Goal: Task Accomplishment & Management: Use online tool/utility

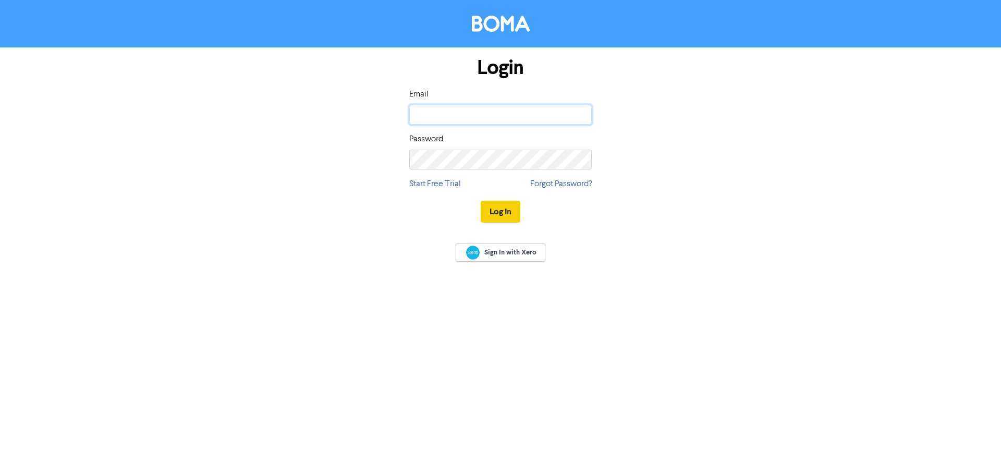
type input "[EMAIL_ADDRESS][DOMAIN_NAME]"
click at [503, 210] on button "Log In" at bounding box center [501, 212] width 40 height 22
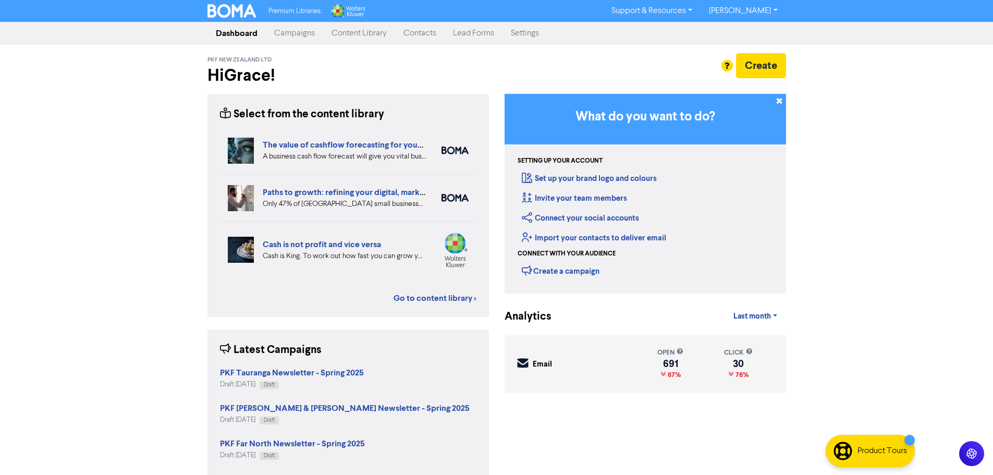
click at [298, 34] on link "Campaigns" at bounding box center [294, 33] width 57 height 21
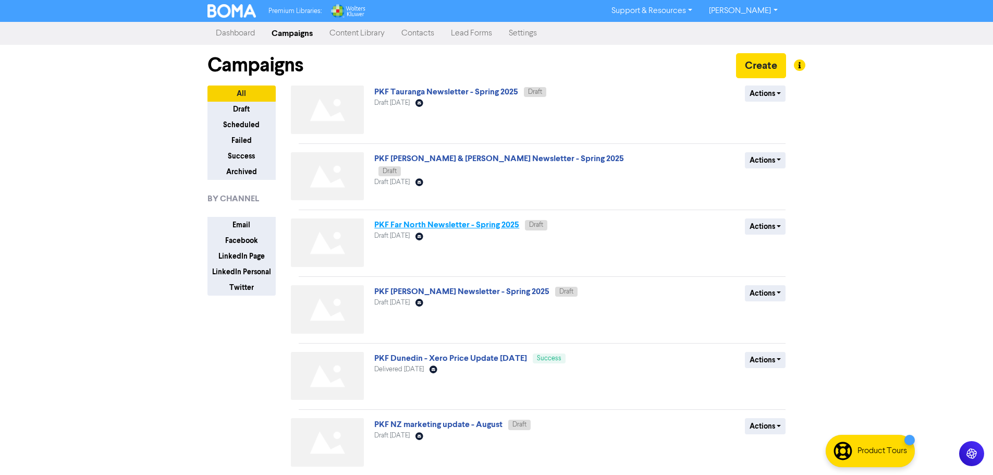
click at [410, 224] on link "PKF Far North Newsletter - Spring 2025" at bounding box center [446, 224] width 145 height 10
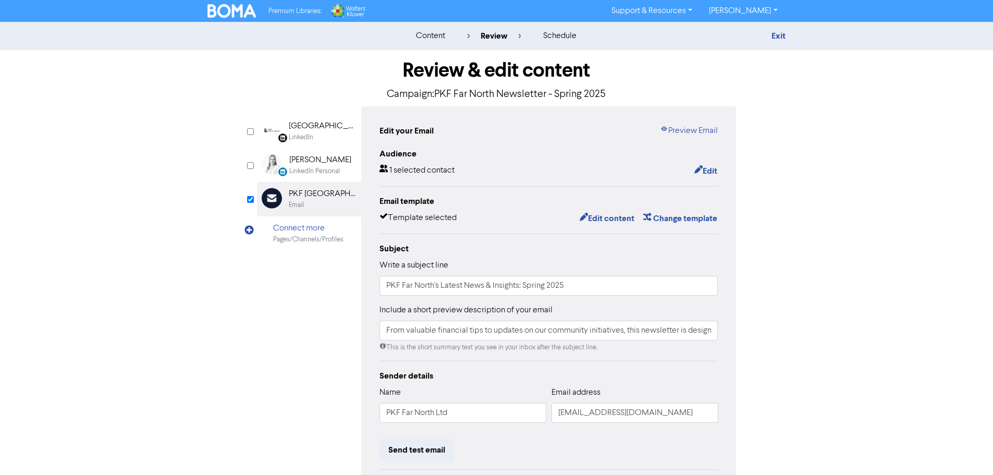
click at [687, 121] on div "Edit your Email Preview Email Audience 1 selected contact Edit Email template T…" at bounding box center [548, 327] width 375 height 443
click at [682, 130] on link "Preview Email" at bounding box center [689, 131] width 58 height 13
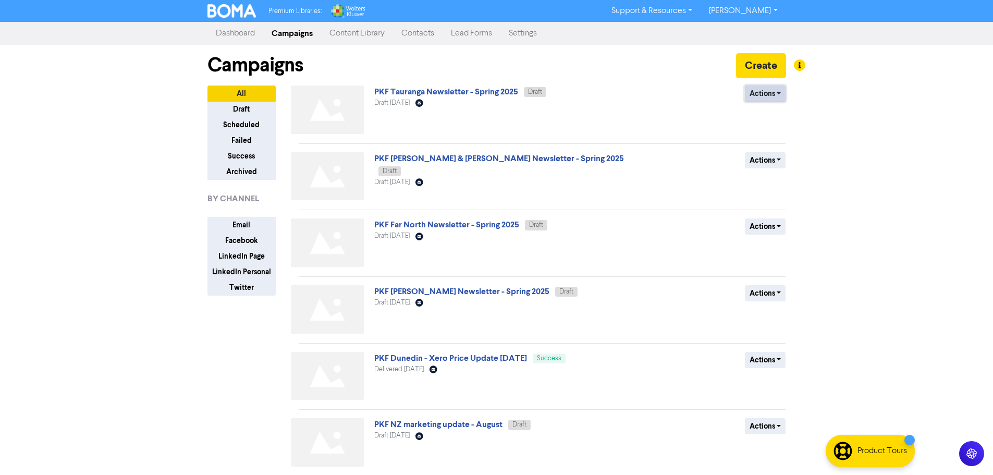
click at [779, 91] on button "Actions" at bounding box center [765, 93] width 41 height 16
click at [701, 100] on div "Actions Delete Duplicate Rename Archive" at bounding box center [710, 111] width 168 height 53
click at [451, 89] on link "PKF Tauranga Newsletter - Spring 2025" at bounding box center [446, 92] width 144 height 10
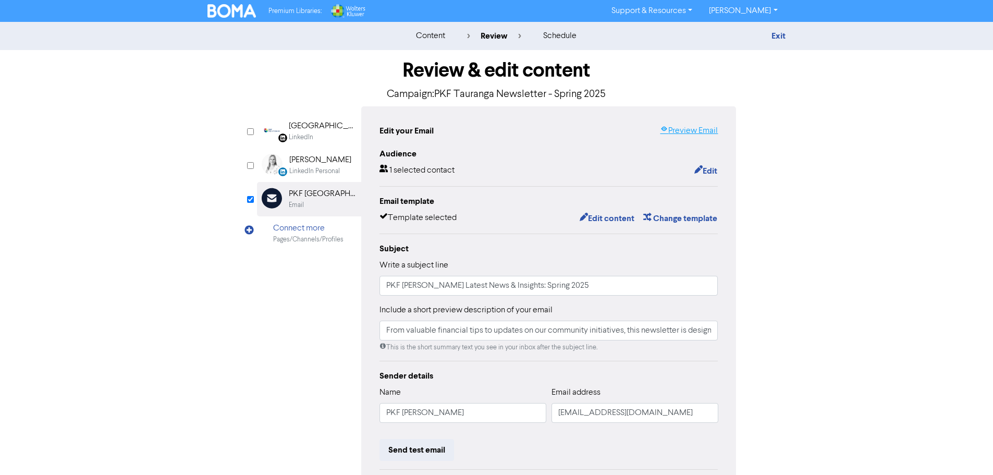
click at [701, 134] on link "Preview Email" at bounding box center [689, 131] width 58 height 13
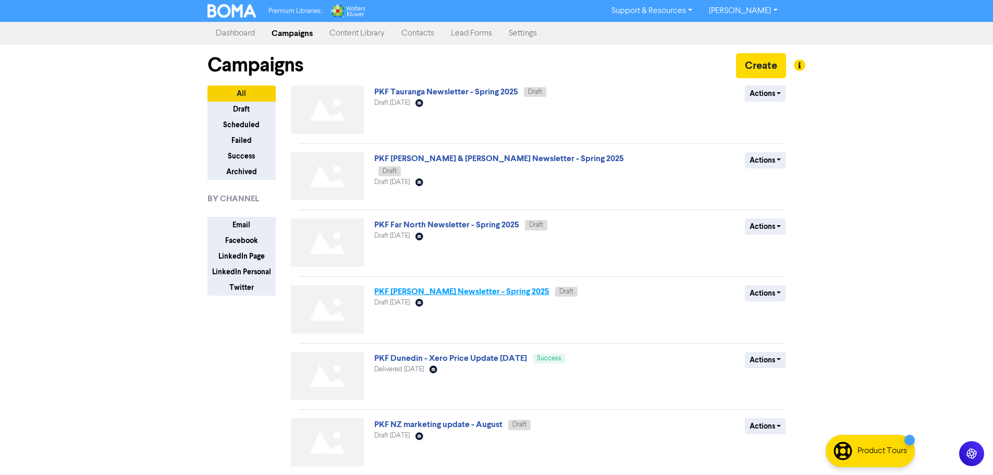
click at [429, 292] on link "PKF [PERSON_NAME] Newsletter - Spring 2025" at bounding box center [461, 291] width 175 height 10
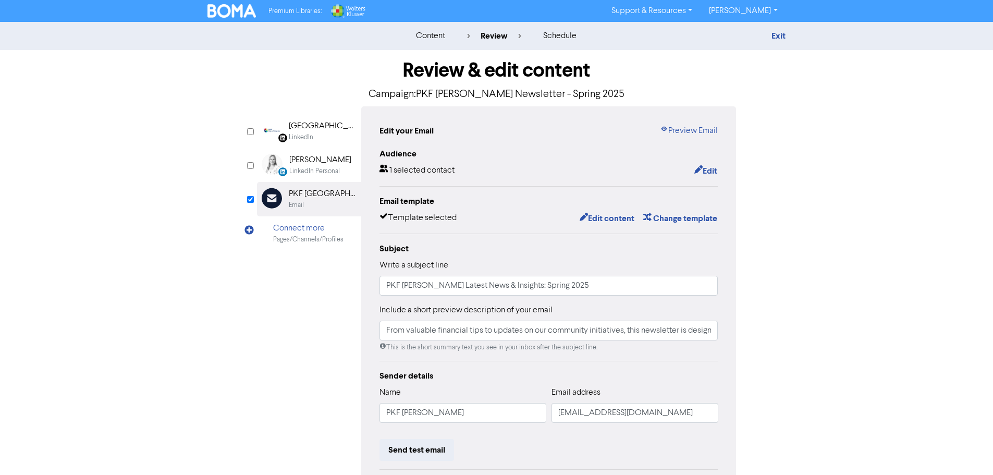
click at [695, 123] on div "Edit your Email Preview Email Audience 1 selected contact Edit Email template T…" at bounding box center [548, 327] width 375 height 443
click at [695, 129] on link "Preview Email" at bounding box center [689, 131] width 58 height 13
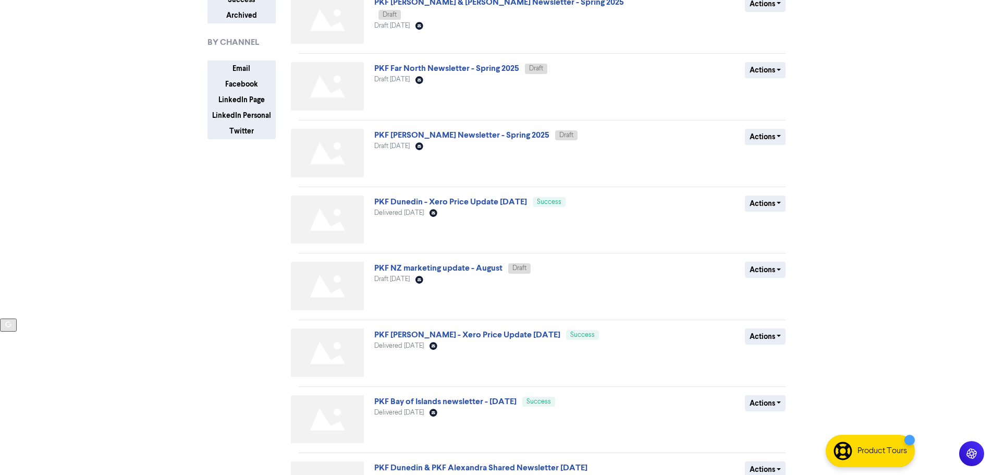
scroll to position [104, 0]
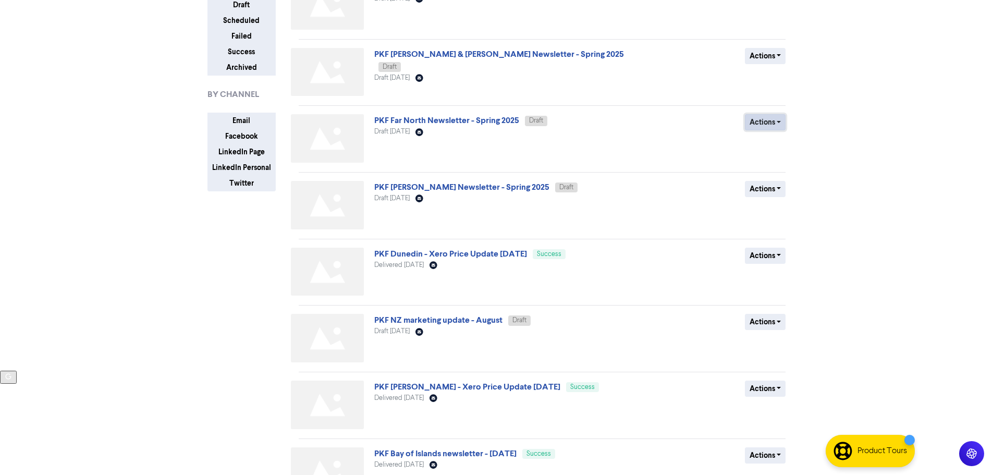
click at [775, 123] on button "Actions" at bounding box center [765, 122] width 41 height 16
click at [781, 164] on button "Duplicate" at bounding box center [787, 161] width 82 height 17
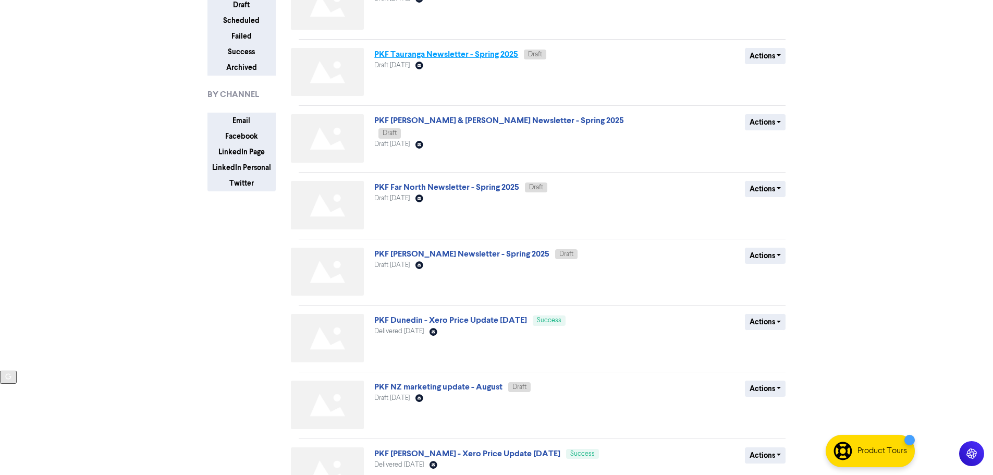
scroll to position [0, 0]
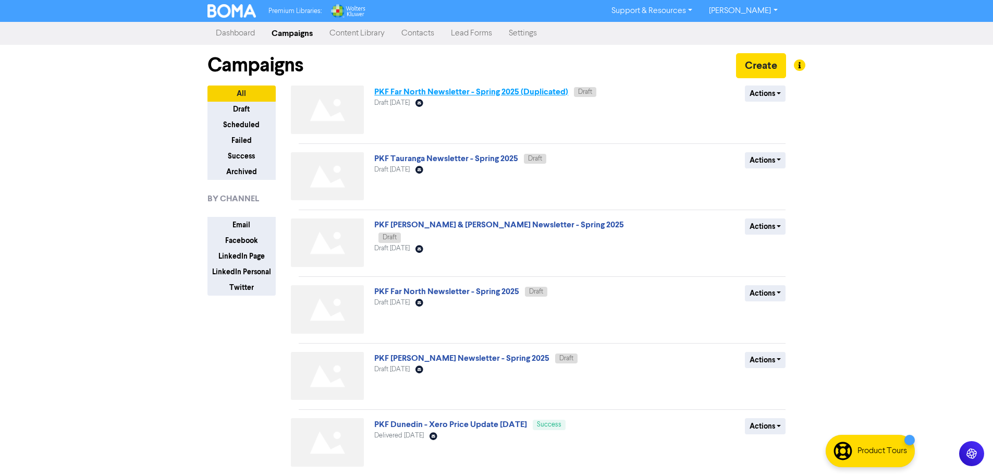
click at [534, 91] on link "PKF Far North Newsletter - Spring 2025 (Duplicated)" at bounding box center [471, 92] width 194 height 10
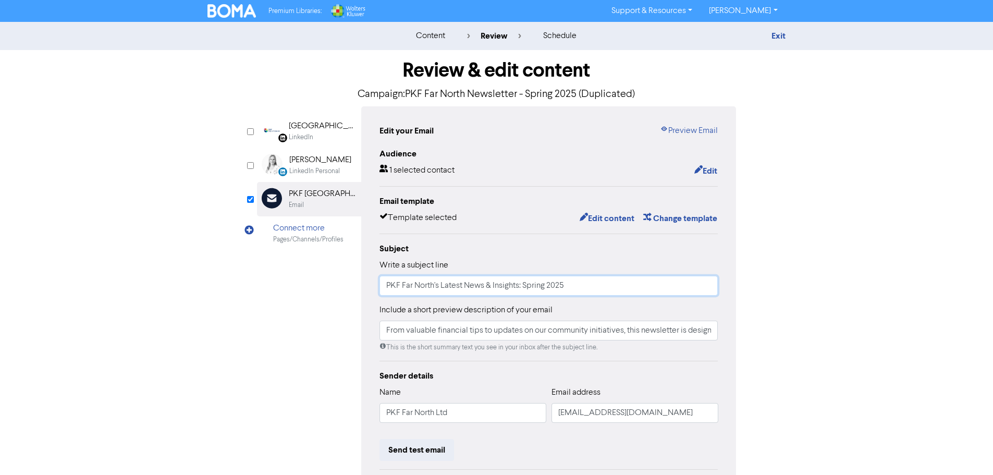
drag, startPoint x: 437, startPoint y: 287, endPoint x: 403, endPoint y: 287, distance: 33.9
click at [403, 287] on input "PKF Far North's Latest News & Insights: Spring 2025" at bounding box center [549, 286] width 339 height 20
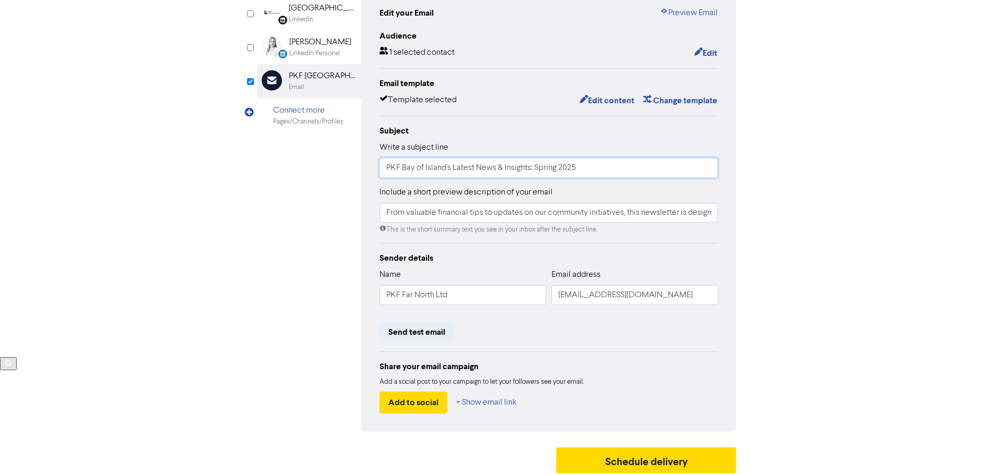
scroll to position [123, 0]
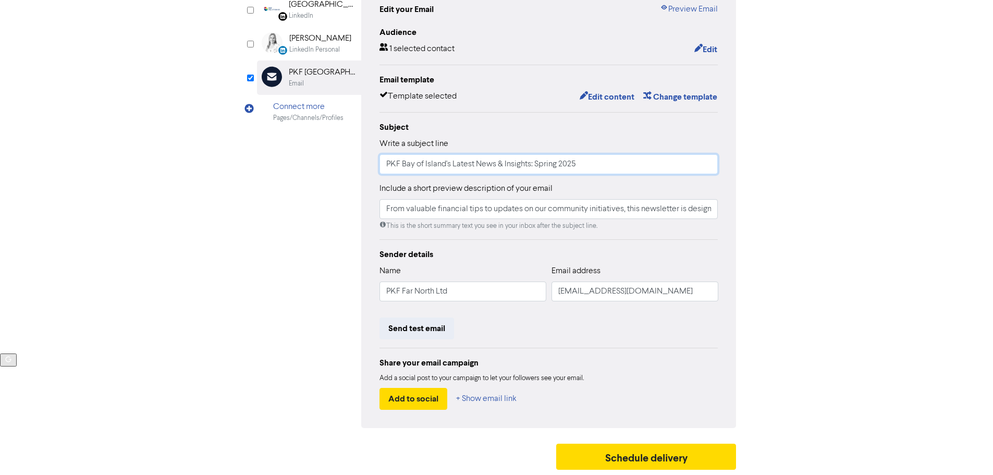
type input "PKF Bay of Island's Latest News & Insights: Spring 2025"
drag, startPoint x: 466, startPoint y: 287, endPoint x: 406, endPoint y: 287, distance: 60.0
click at [406, 287] on input "PKF Far North Ltd" at bounding box center [463, 292] width 167 height 20
drag, startPoint x: 446, startPoint y: 162, endPoint x: 400, endPoint y: 167, distance: 45.7
click at [400, 166] on input "PKF Bay of Island's Latest News & Insights: Spring 2025" at bounding box center [549, 164] width 339 height 20
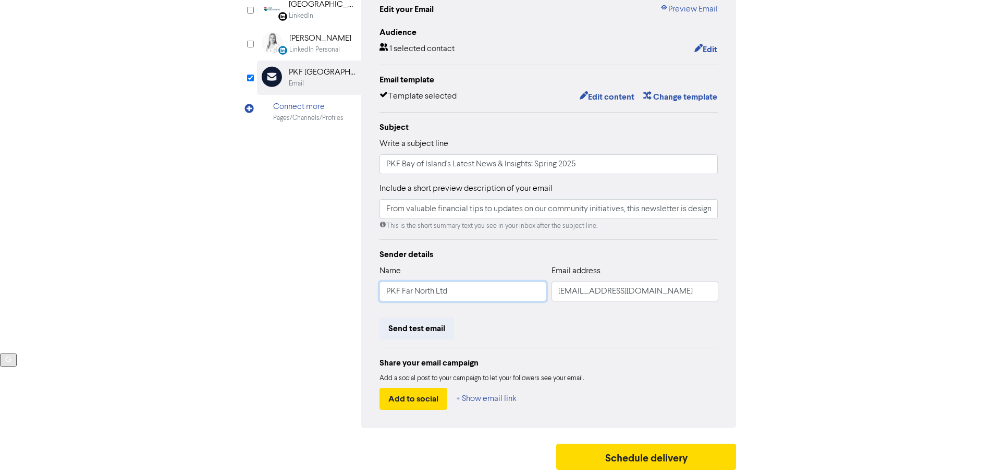
drag, startPoint x: 497, startPoint y: 289, endPoint x: 400, endPoint y: 294, distance: 97.1
click at [401, 294] on input "PKF Far North Ltd" at bounding box center [463, 292] width 167 height 20
paste input "Bay of Islan"
click at [404, 290] on input "PKF [GEOGRAPHIC_DATA]" at bounding box center [463, 292] width 167 height 20
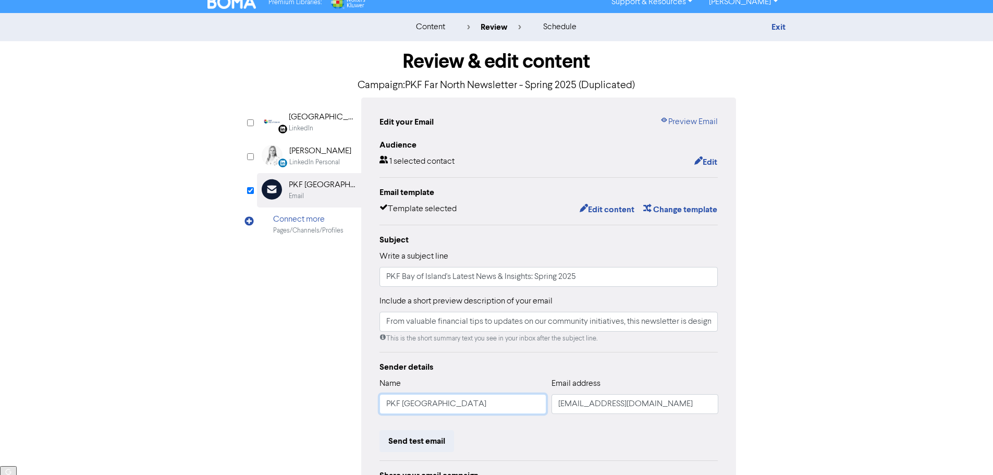
scroll to position [0, 0]
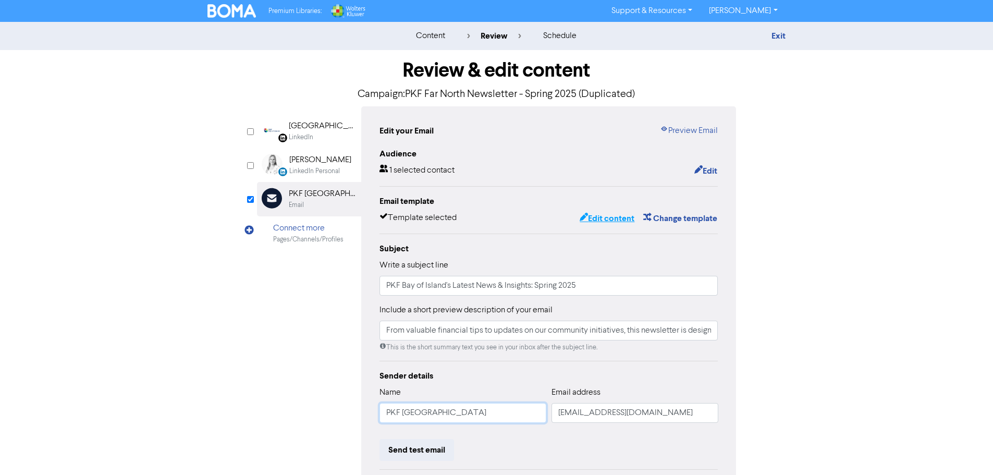
type input "PKF [GEOGRAPHIC_DATA]"
click at [616, 219] on button "Edit content" at bounding box center [607, 219] width 56 height 14
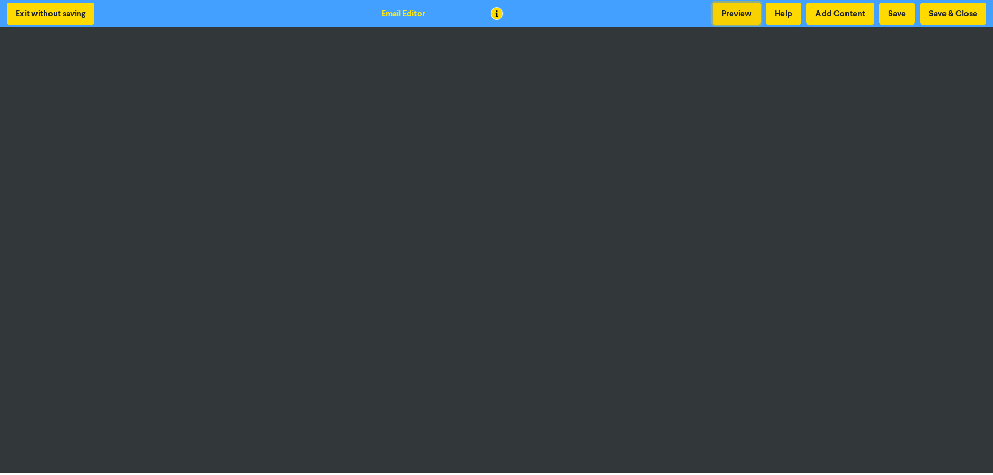
click at [746, 9] on button "Preview" at bounding box center [737, 14] width 48 height 22
click at [952, 9] on button "Save & Close" at bounding box center [953, 14] width 66 height 22
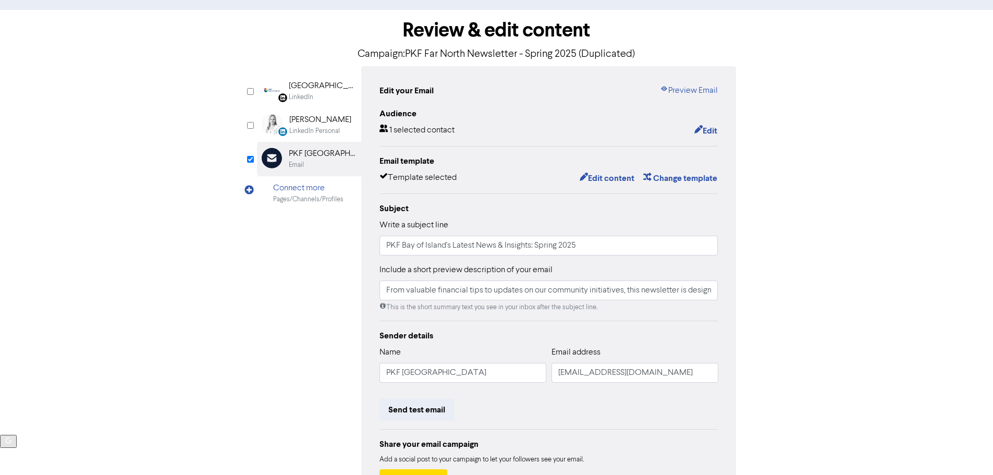
scroll to position [123, 0]
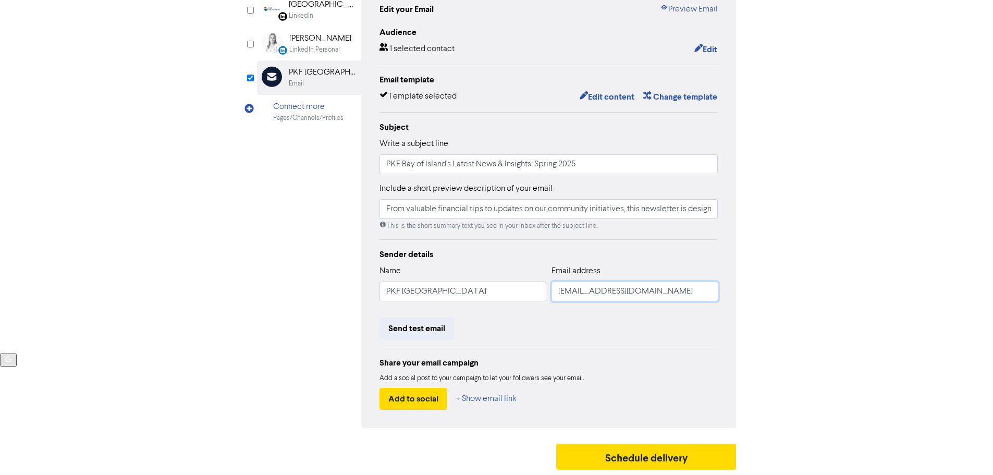
click at [621, 288] on input "[EMAIL_ADDRESS][DOMAIN_NAME]" at bounding box center [635, 292] width 167 height 20
drag, startPoint x: 632, startPoint y: 287, endPoint x: 540, endPoint y: 291, distance: 92.3
click at [540, 291] on div "Name [GEOGRAPHIC_DATA] Email address [EMAIL_ADDRESS][DOMAIN_NAME]" at bounding box center [549, 287] width 339 height 45
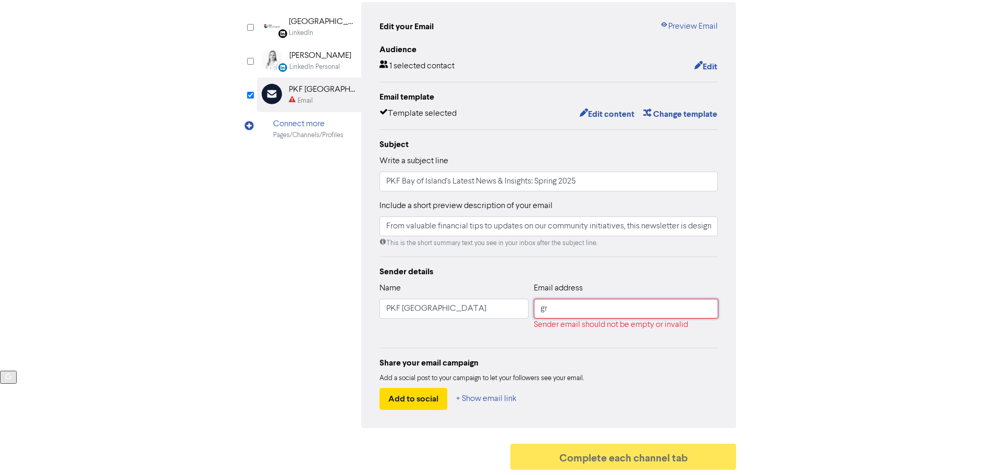
type input "g"
type input "[EMAIL_ADDRESS][DOMAIN_NAME]"
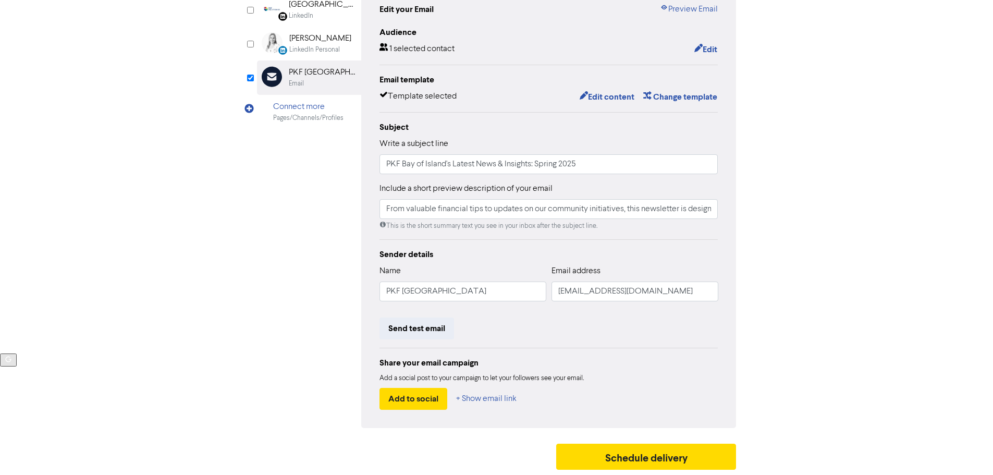
click at [637, 355] on div "Share your email campaign Add a social post to your campaign to let your follow…" at bounding box center [549, 379] width 339 height 62
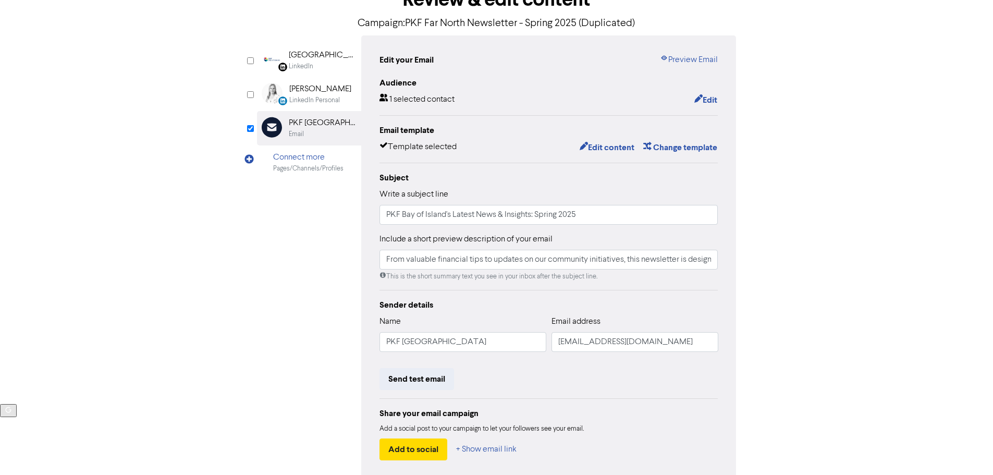
scroll to position [0, 0]
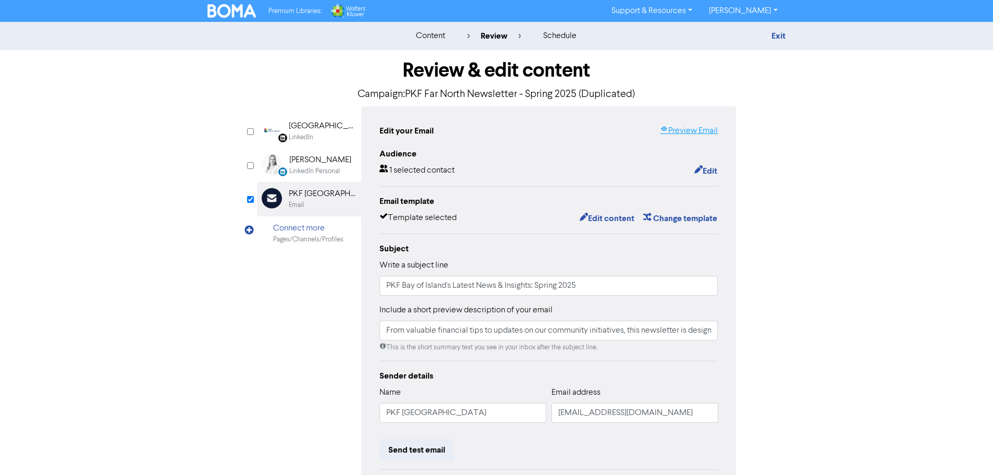
click at [676, 126] on link "Preview Email" at bounding box center [689, 131] width 58 height 13
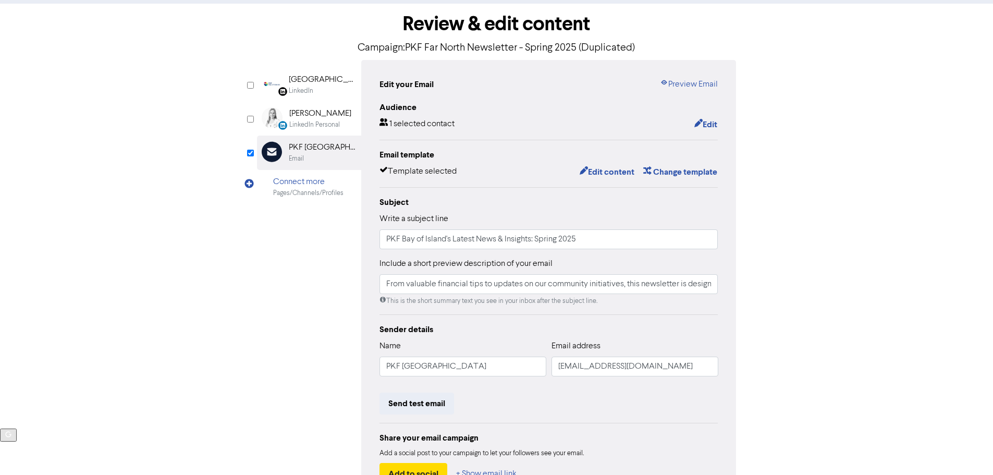
scroll to position [123, 0]
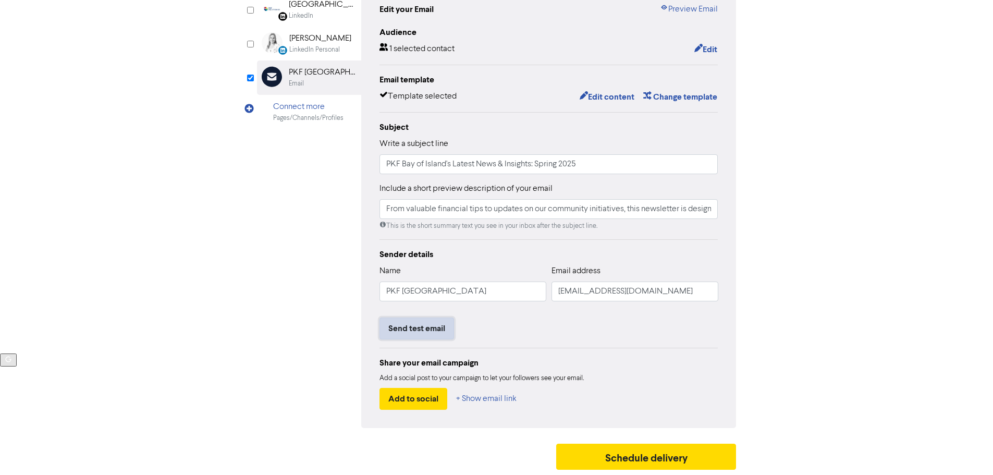
click at [423, 326] on button "Send test email" at bounding box center [417, 328] width 75 height 22
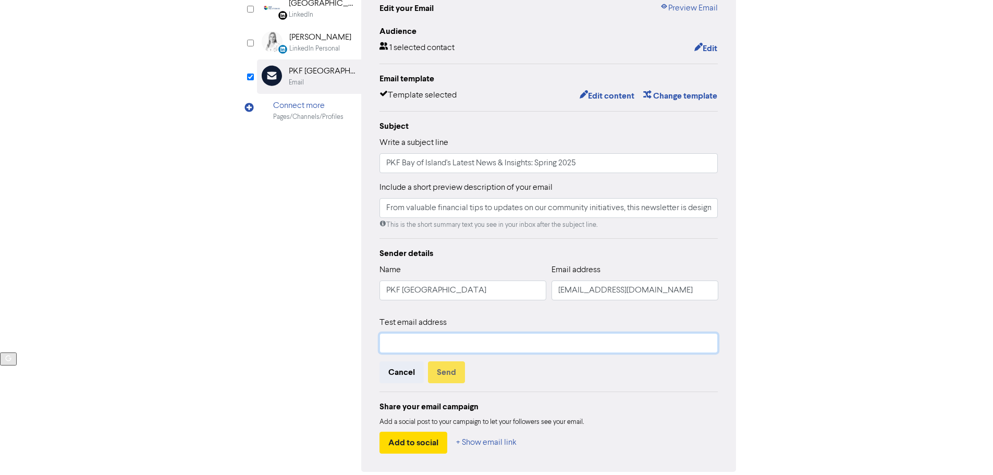
click at [412, 339] on input "text" at bounding box center [549, 343] width 339 height 20
type input "[EMAIL_ADDRESS][DOMAIN_NAME]"
click at [444, 374] on button "Send" at bounding box center [446, 372] width 37 height 22
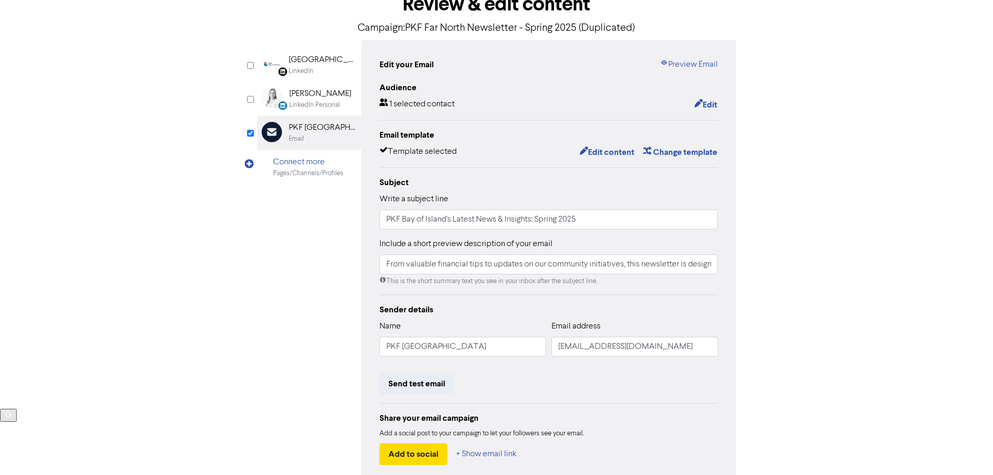
scroll to position [0, 0]
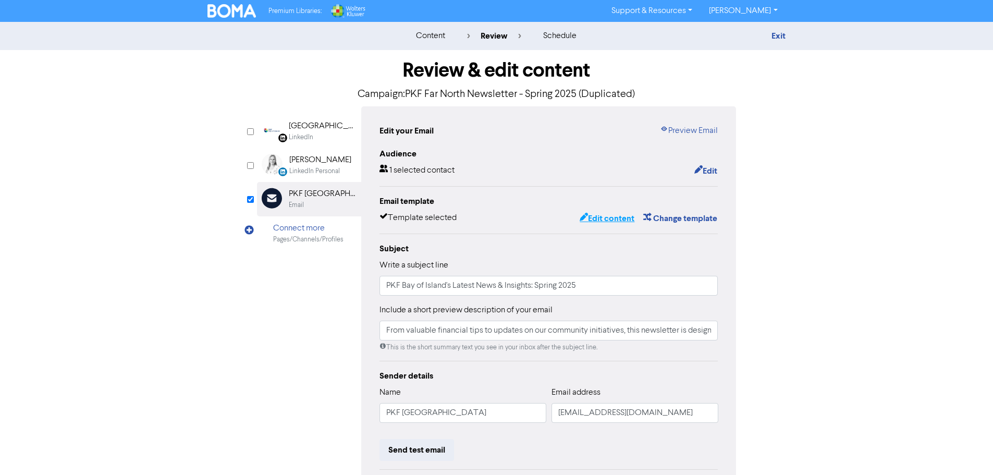
click at [609, 217] on button "Edit content" at bounding box center [607, 219] width 56 height 14
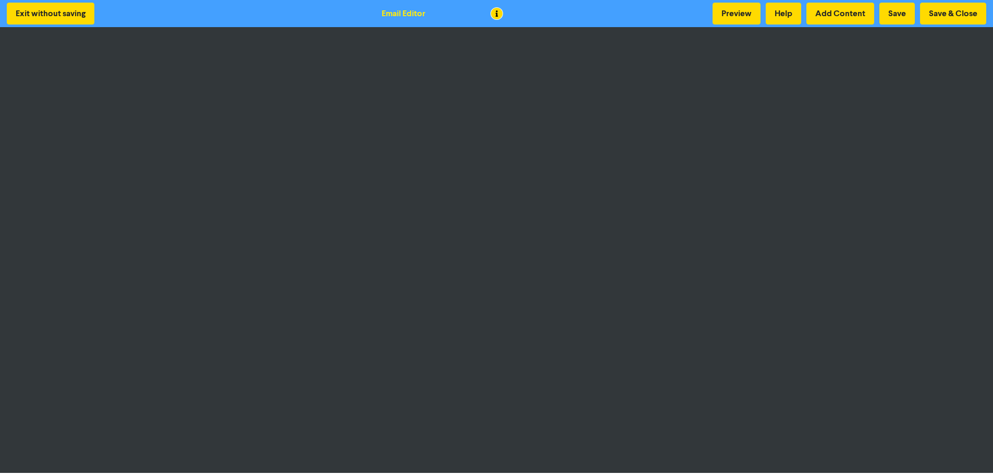
scroll to position [1, 0]
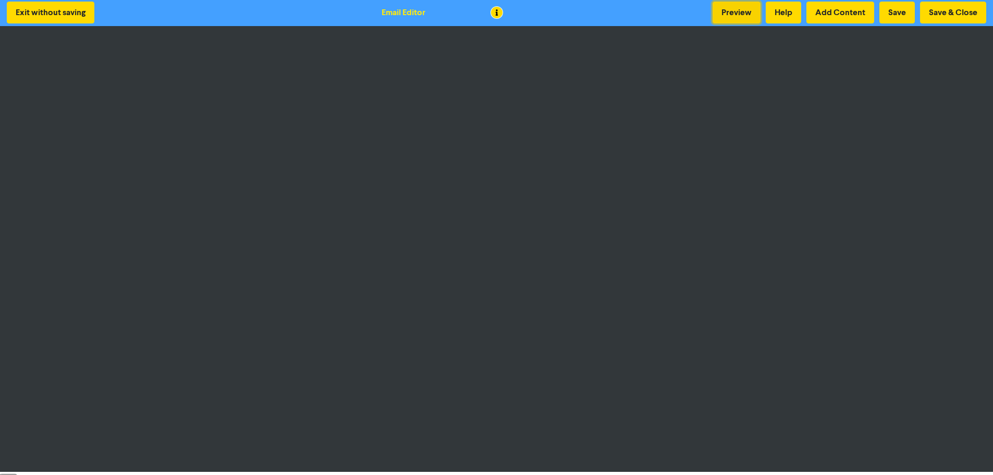
click at [746, 13] on button "Preview" at bounding box center [737, 13] width 48 height 22
click at [963, 11] on button "Save & Close" at bounding box center [953, 13] width 66 height 22
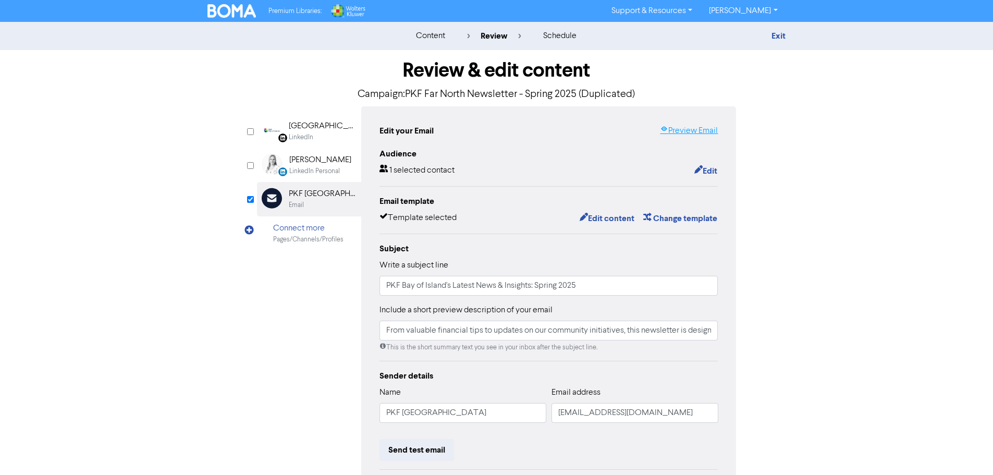
click at [676, 135] on link "Preview Email" at bounding box center [689, 131] width 58 height 13
